Goal: Register for event/course

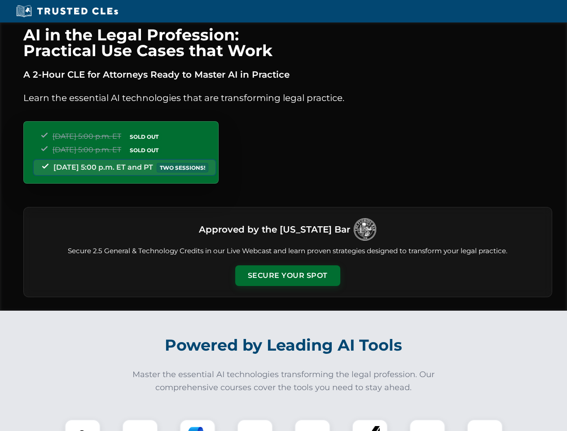
click at [287, 276] on button "Secure Your Spot" at bounding box center [287, 275] width 105 height 21
click at [83, 425] on img at bounding box center [83, 437] width 26 height 26
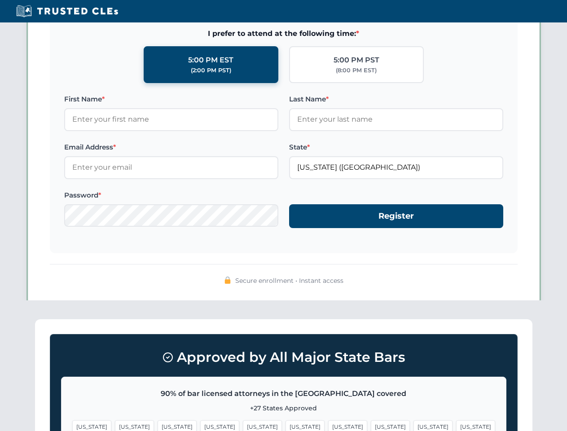
click at [328, 425] on span "[US_STATE]" at bounding box center [347, 426] width 39 height 13
click at [413, 425] on span "[US_STATE]" at bounding box center [432, 426] width 39 height 13
